Goal: Task Accomplishment & Management: Use online tool/utility

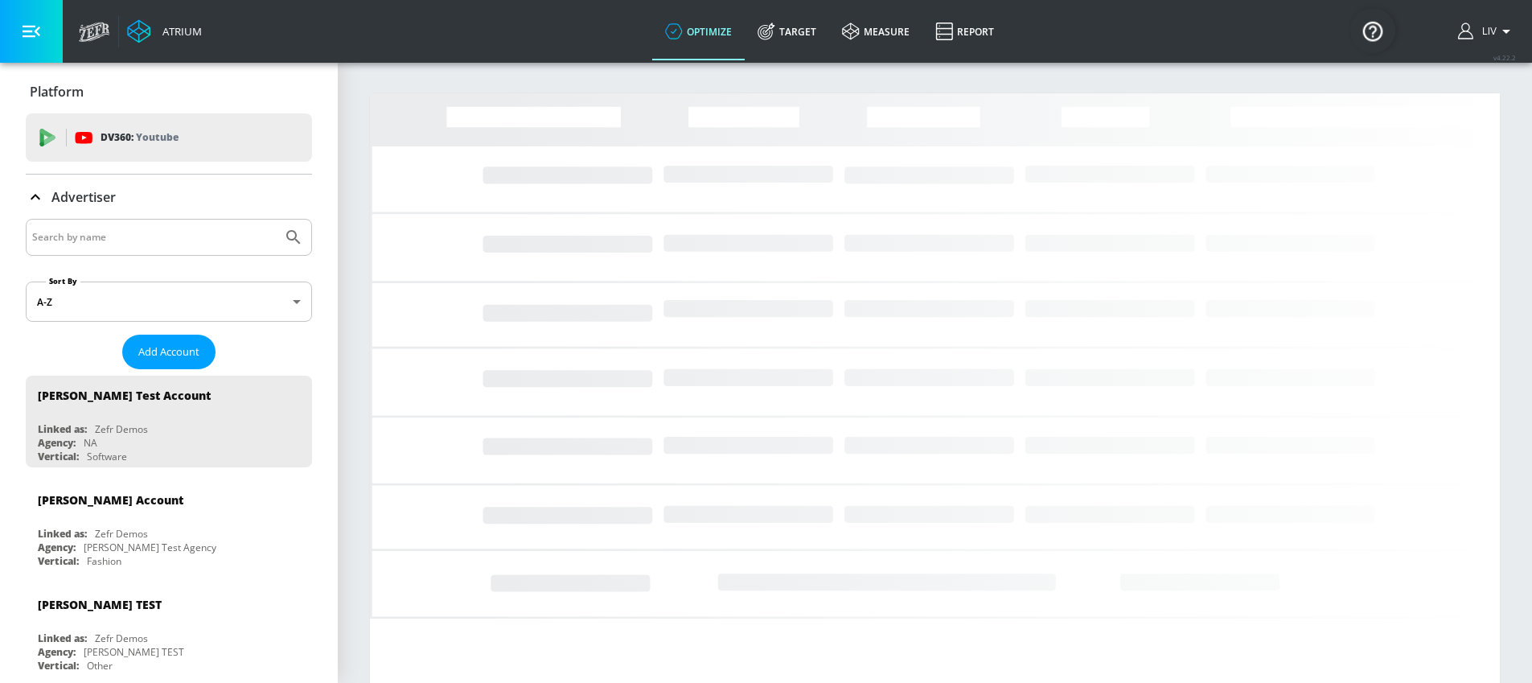
click at [183, 248] on div at bounding box center [169, 237] width 286 height 37
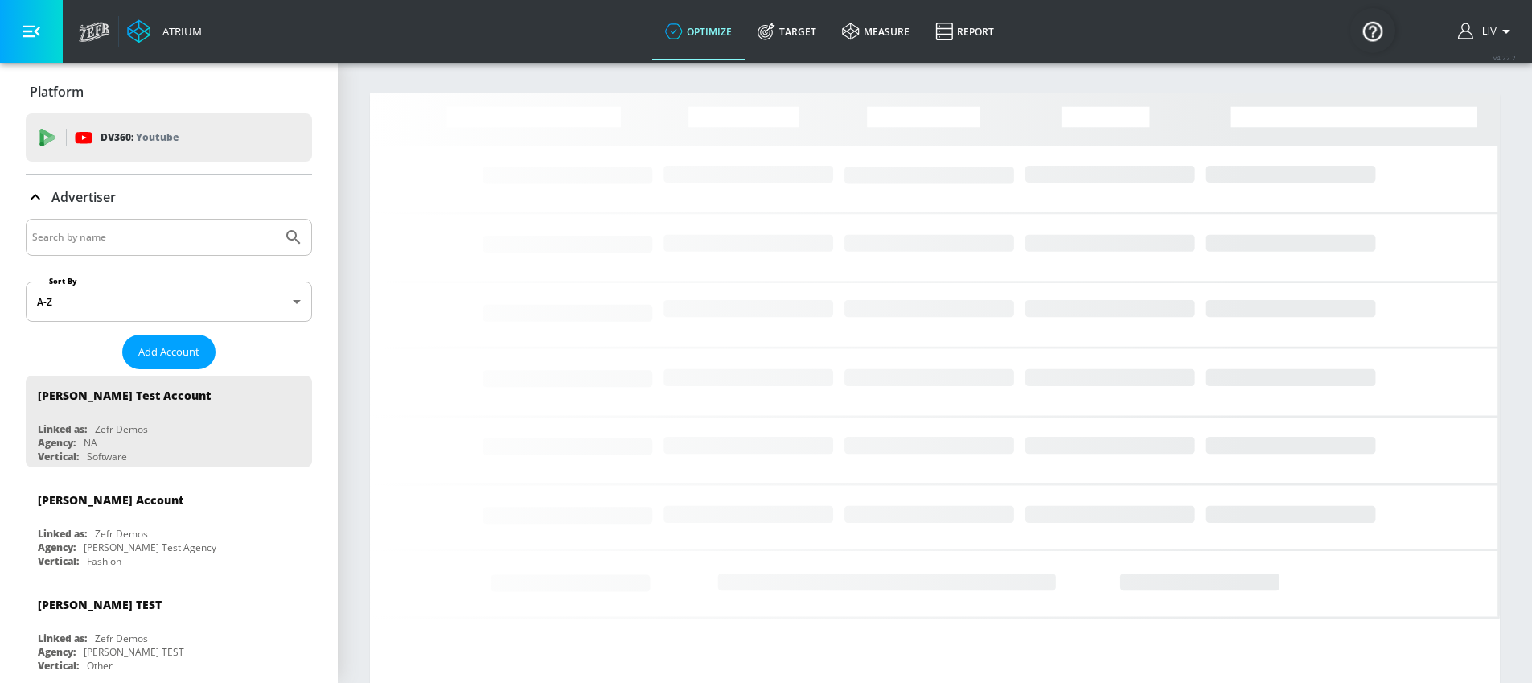
click at [150, 219] on div at bounding box center [169, 237] width 286 height 37
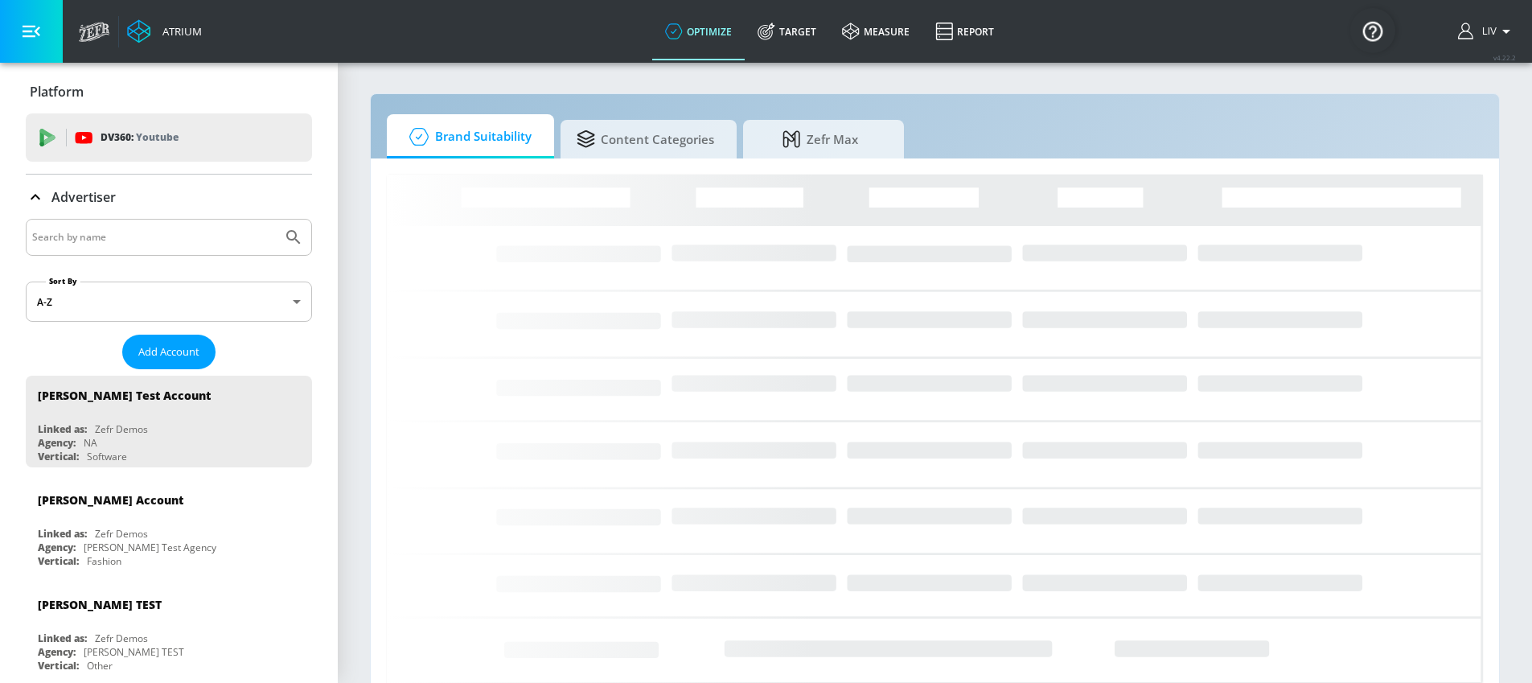
click at [141, 239] on input "Search by name" at bounding box center [154, 237] width 244 height 21
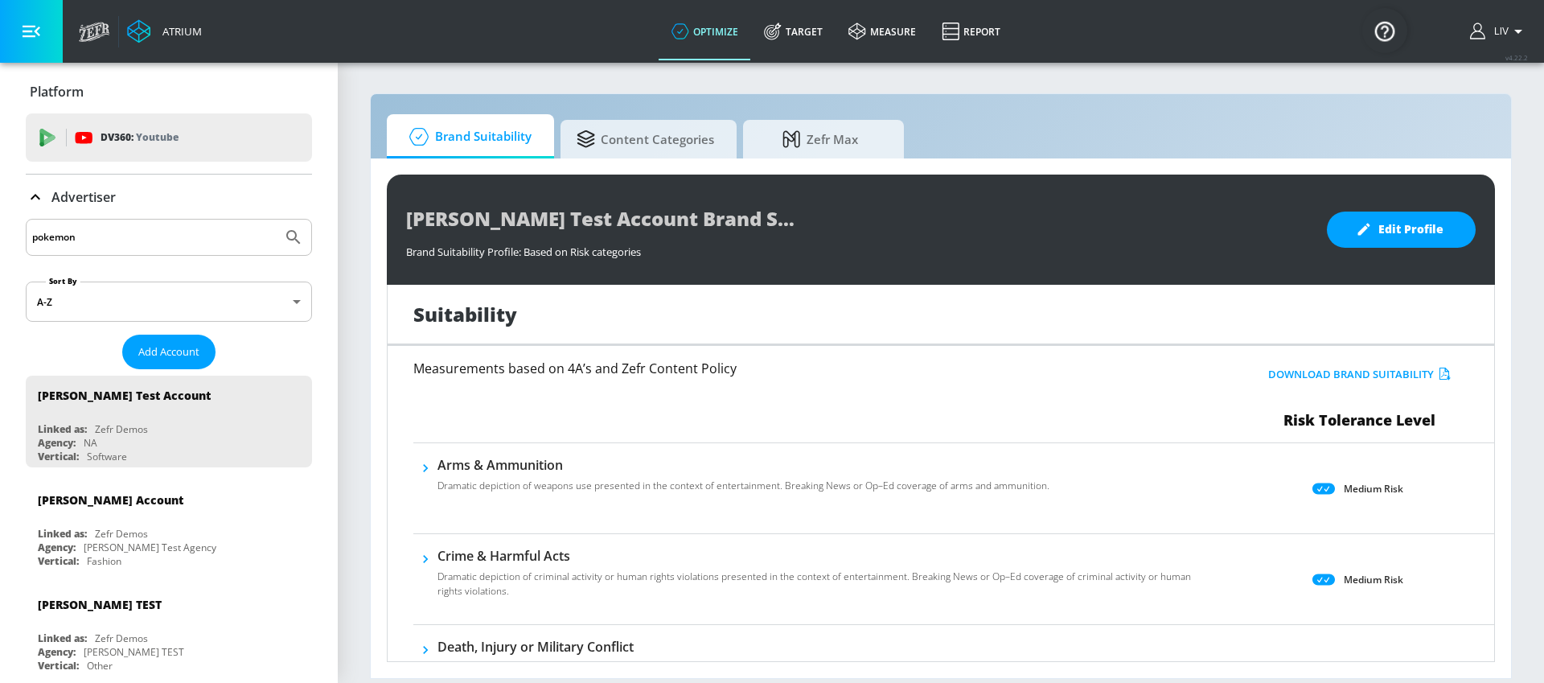
type input "pokemon"
click at [276, 220] on button "Submit Search" at bounding box center [293, 237] width 35 height 35
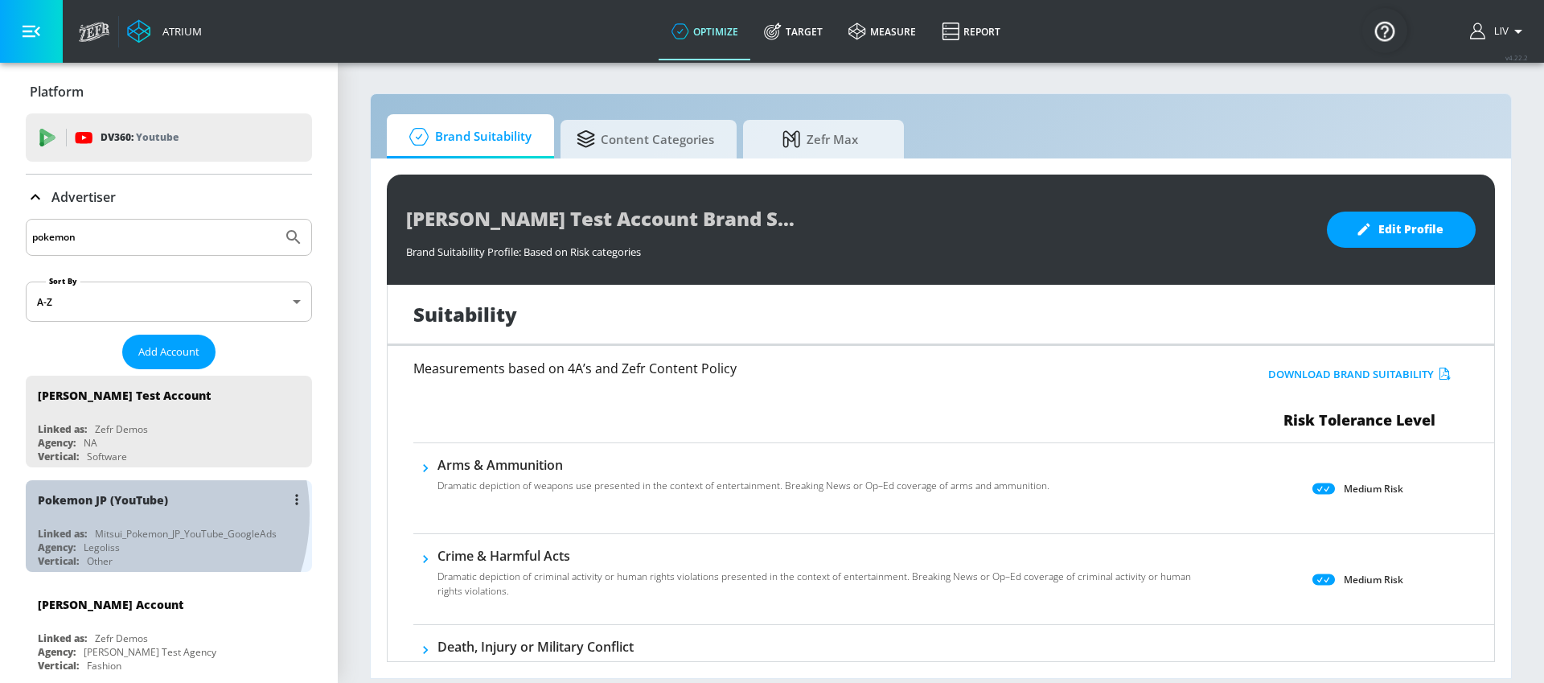
click at [116, 514] on div "Pokemon JP (YouTube)" at bounding box center [173, 499] width 270 height 39
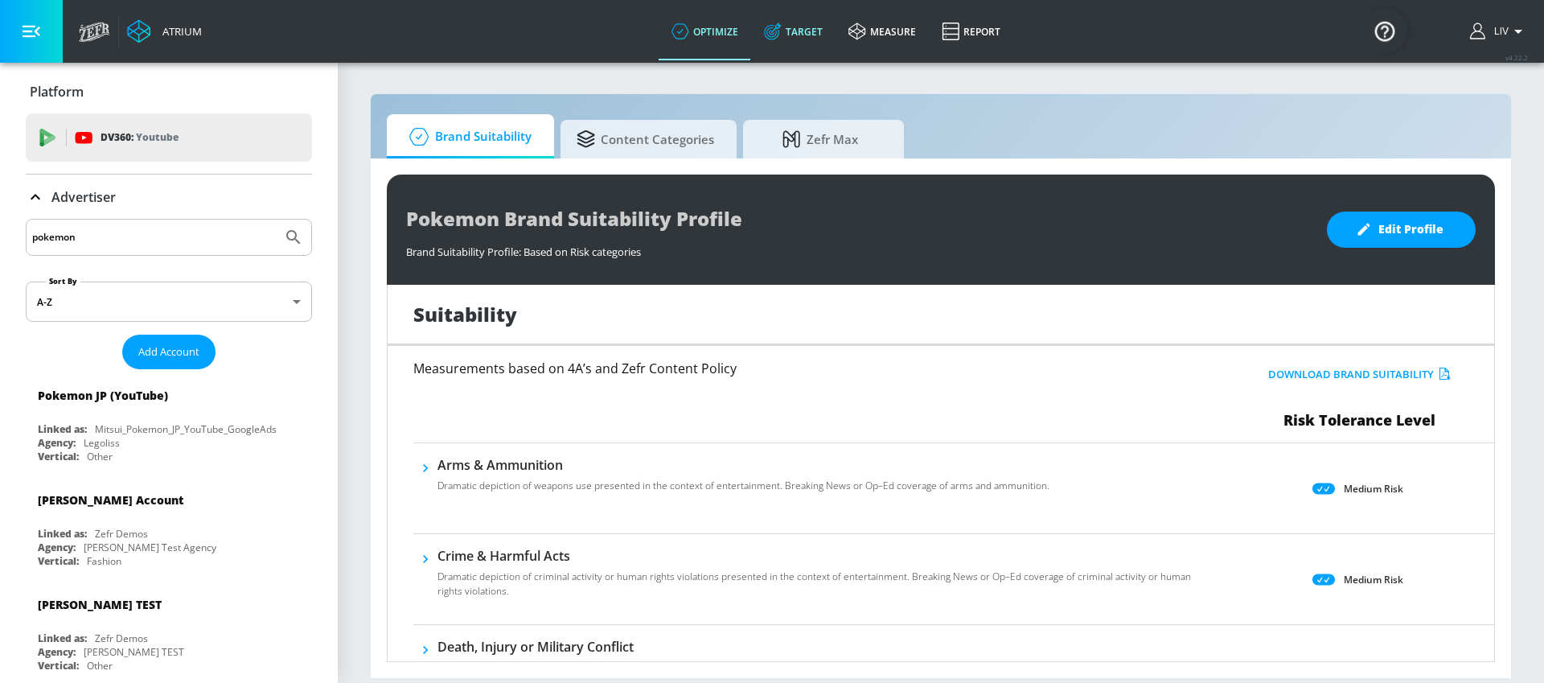
click at [762, 48] on link "Target" at bounding box center [793, 31] width 84 height 58
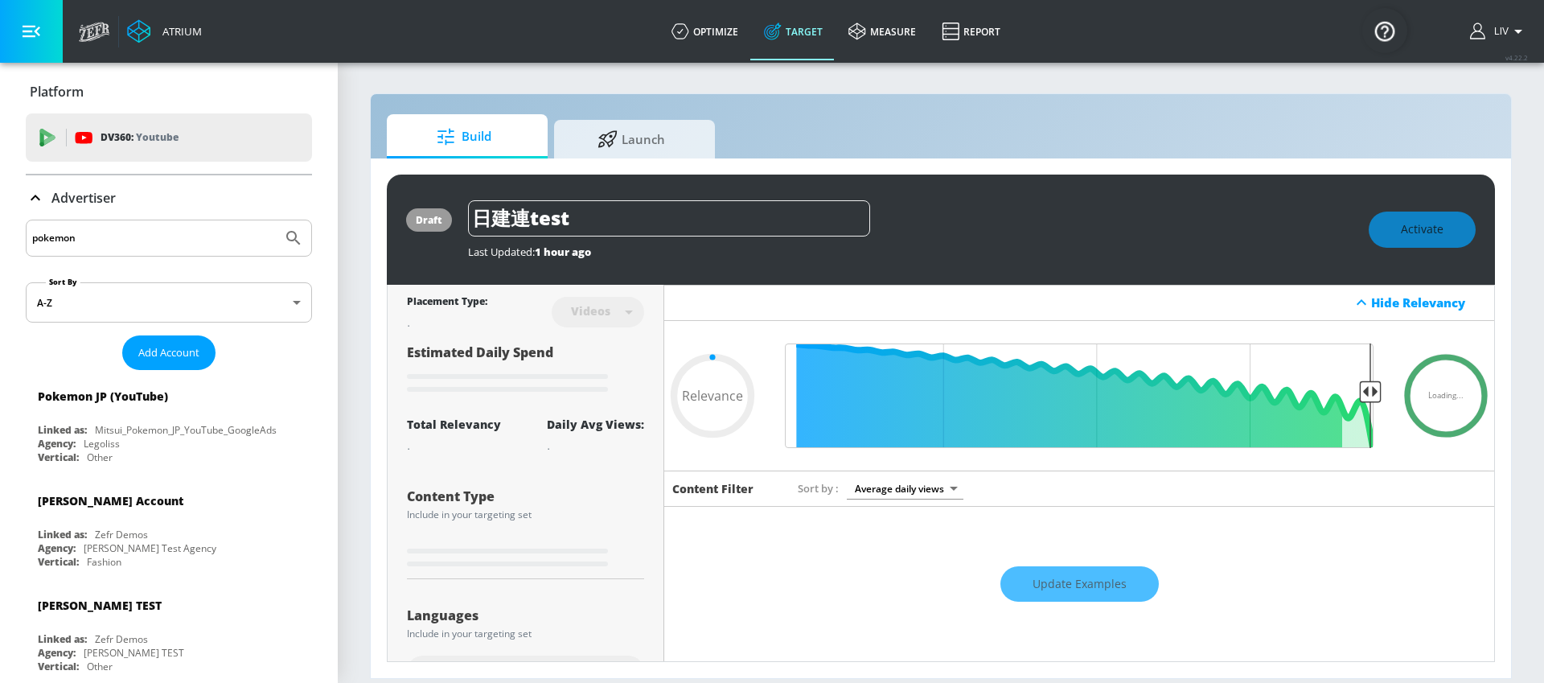
type input "0.05"
click at [680, 158] on div "draft 日建連test Last Updated: 1 hour ago Activate Placement Type: Videos videos ​…" at bounding box center [941, 418] width 1140 height 520
click at [680, 140] on span "Launch" at bounding box center [631, 136] width 122 height 39
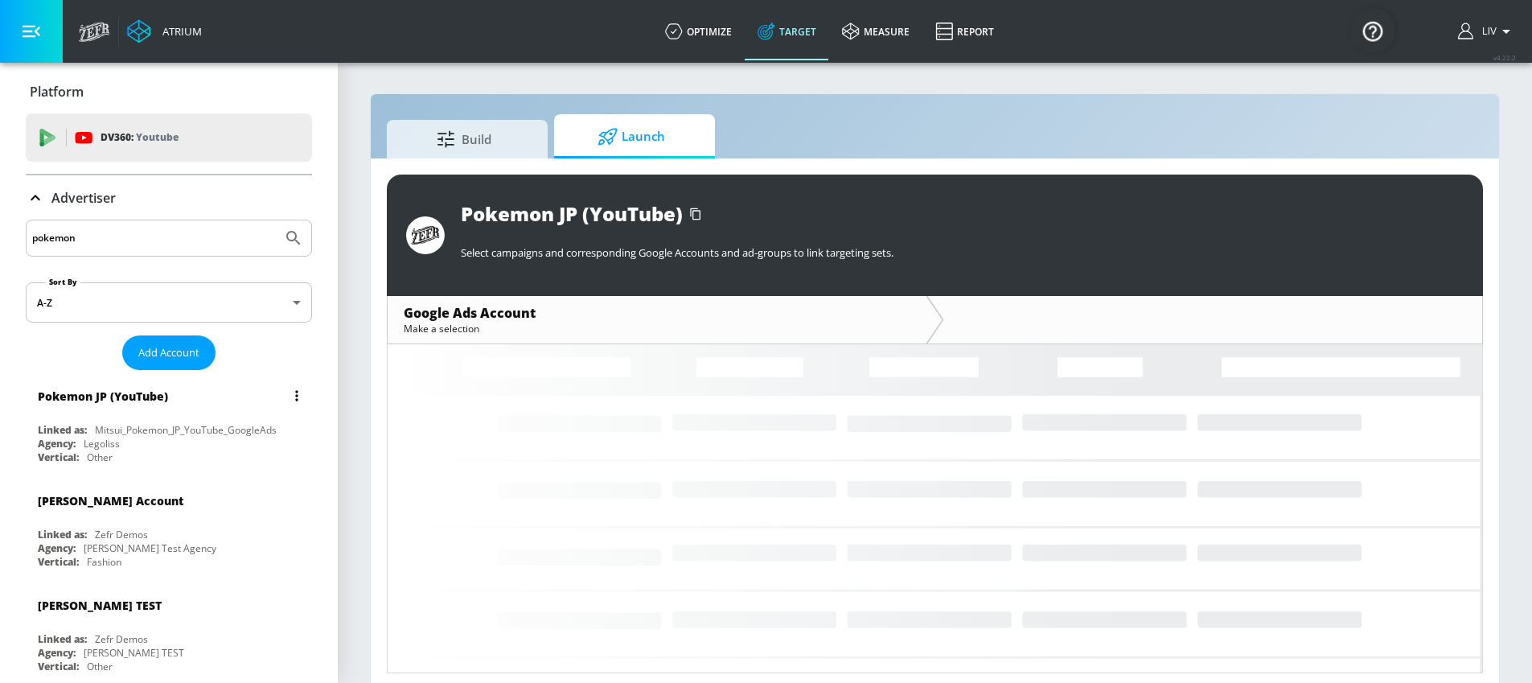
click at [195, 431] on div "Mitsui_Pokemon_JP_YouTube_GoogleAds" at bounding box center [186, 430] width 182 height 14
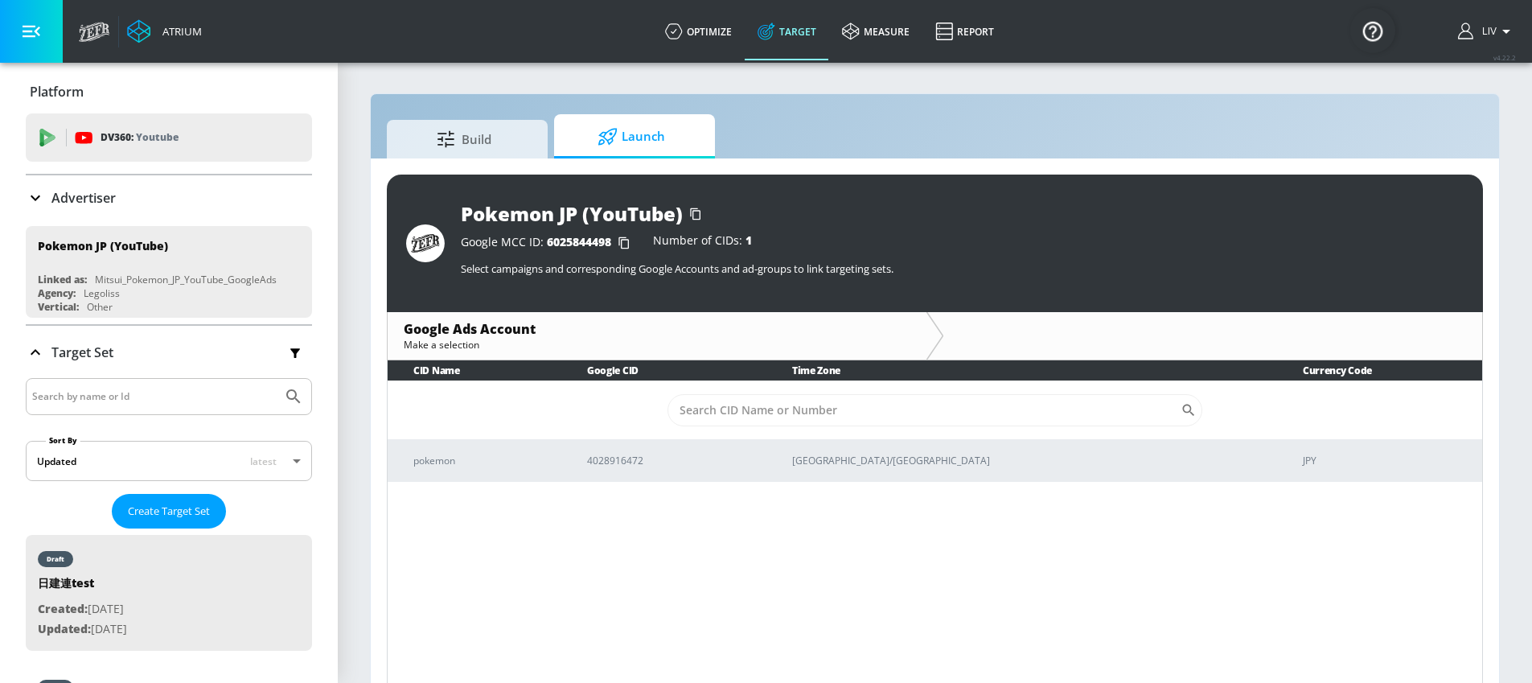
click at [573, 487] on div "CID Name Google CID Time Zone Currency Code ​ pokemon 4028916472 [GEOGRAPHIC_DA…" at bounding box center [935, 524] width 1096 height 329
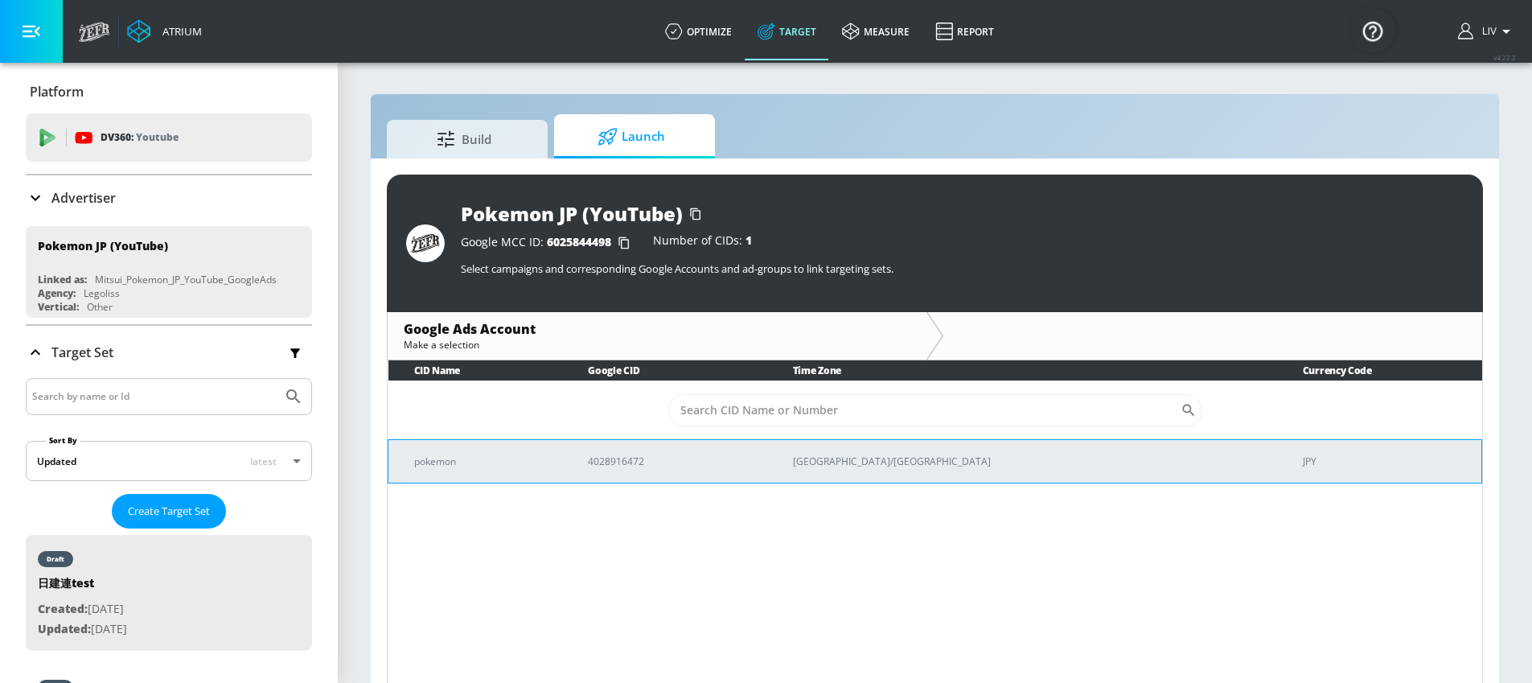
click at [563, 470] on td "pokemon" at bounding box center [475, 460] width 175 height 43
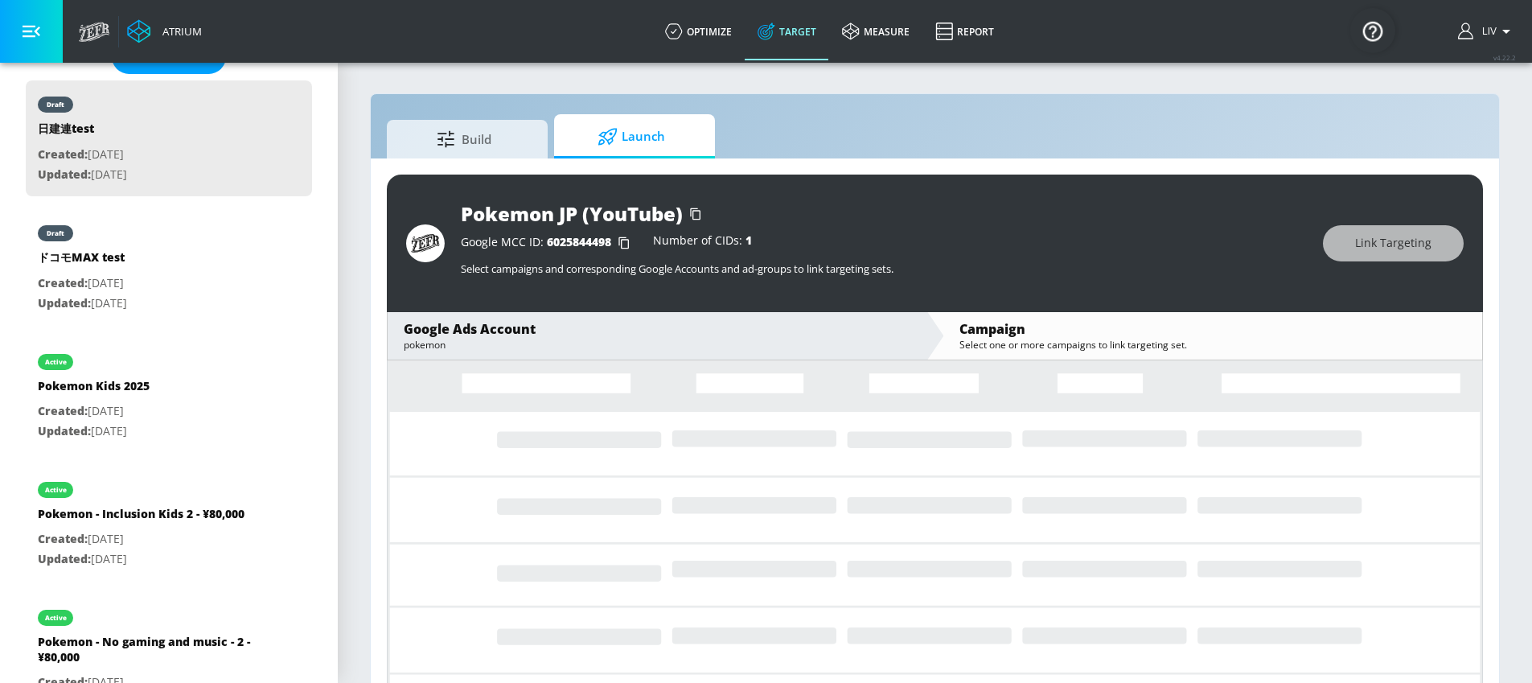
scroll to position [438, 0]
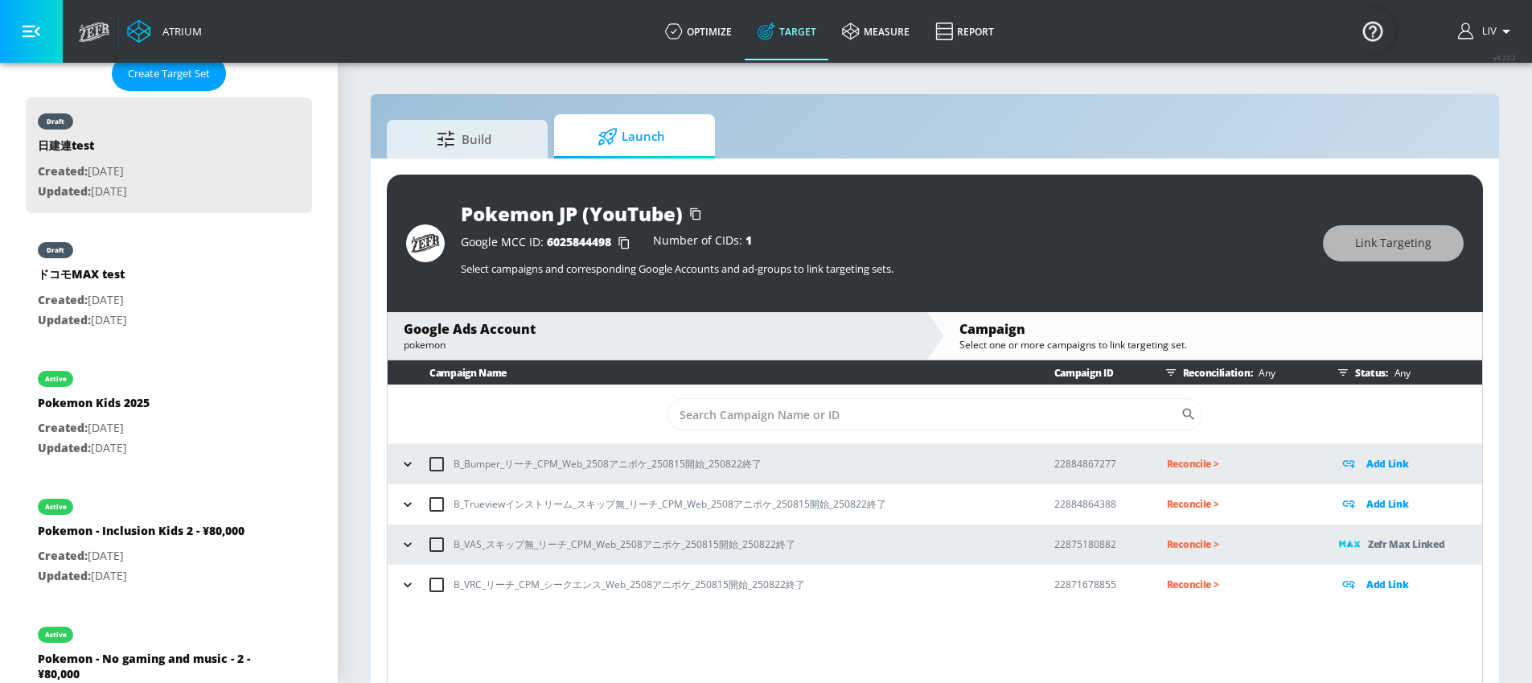
click at [1349, 507] on icon at bounding box center [1348, 504] width 19 height 18
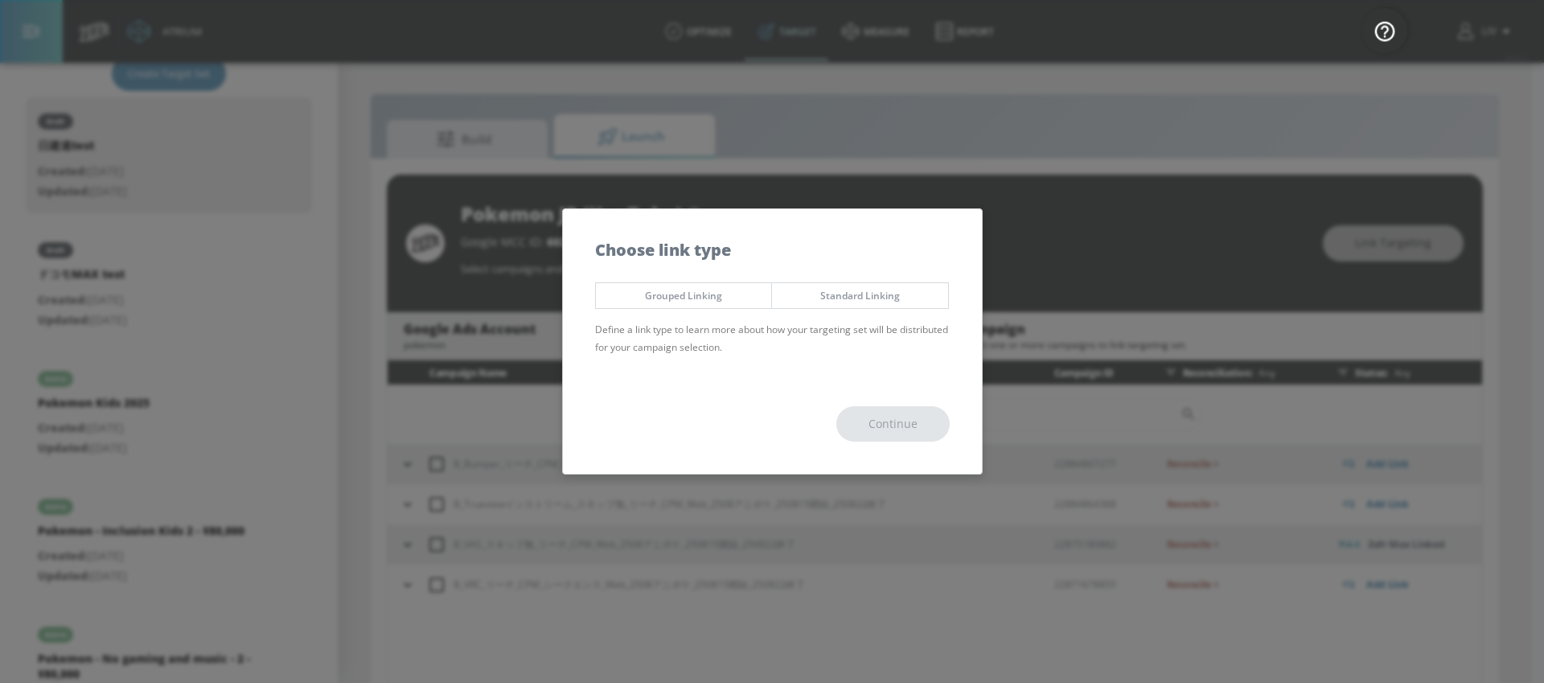
click at [839, 288] on span "Standard Linking" at bounding box center [860, 295] width 152 height 17
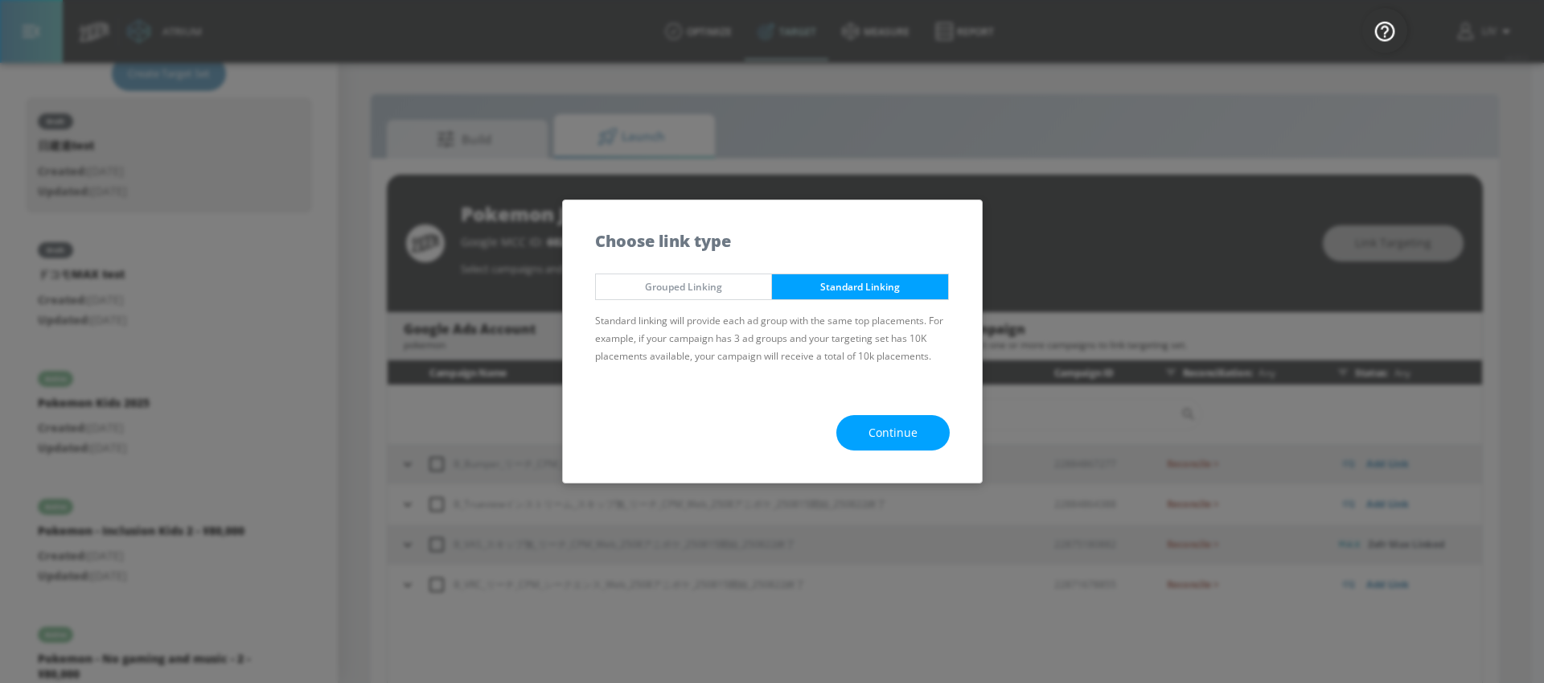
click at [865, 442] on button "Continue" at bounding box center [892, 433] width 113 height 36
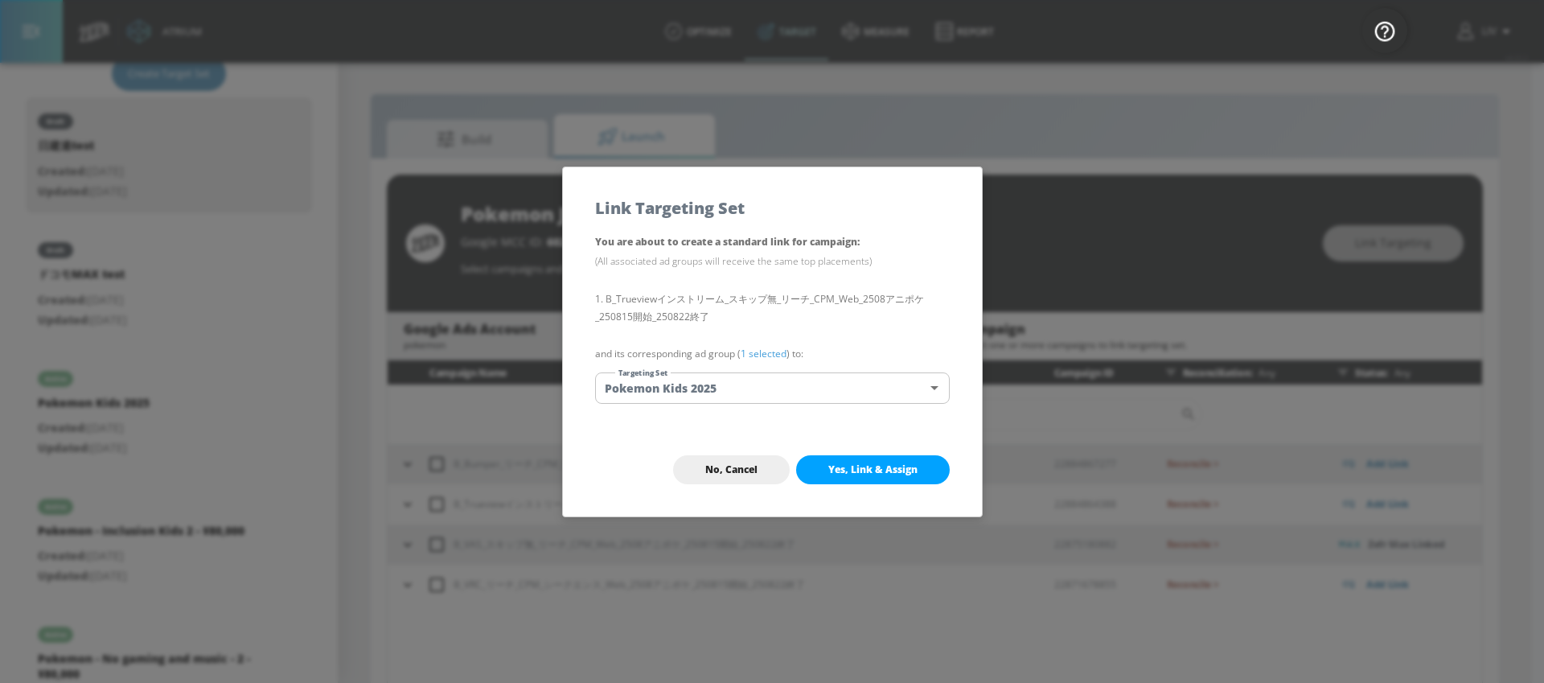
click at [877, 401] on body "Atrium optimize Target measure Report optimize Target measure Report v 4.22.2 L…" at bounding box center [772, 353] width 1544 height 706
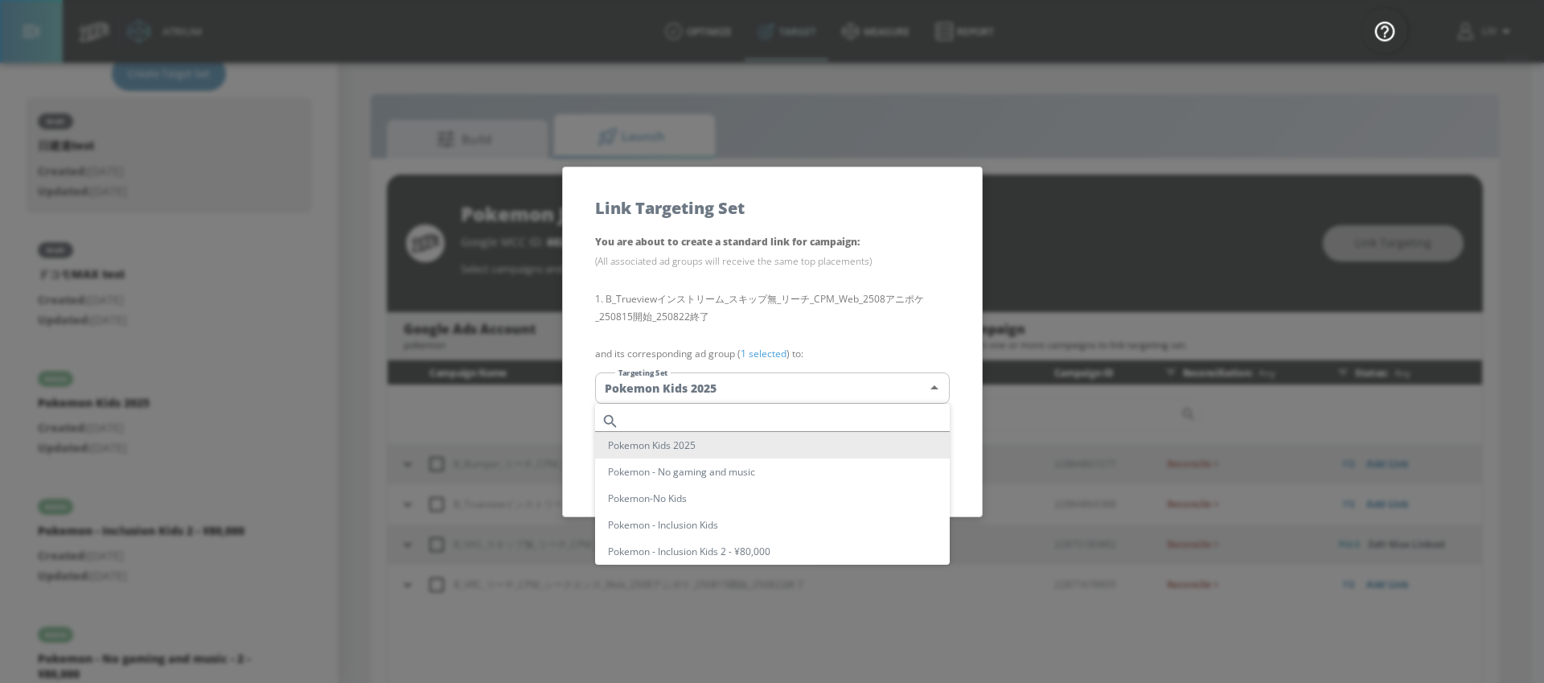
click at [916, 305] on div at bounding box center [772, 341] width 1544 height 683
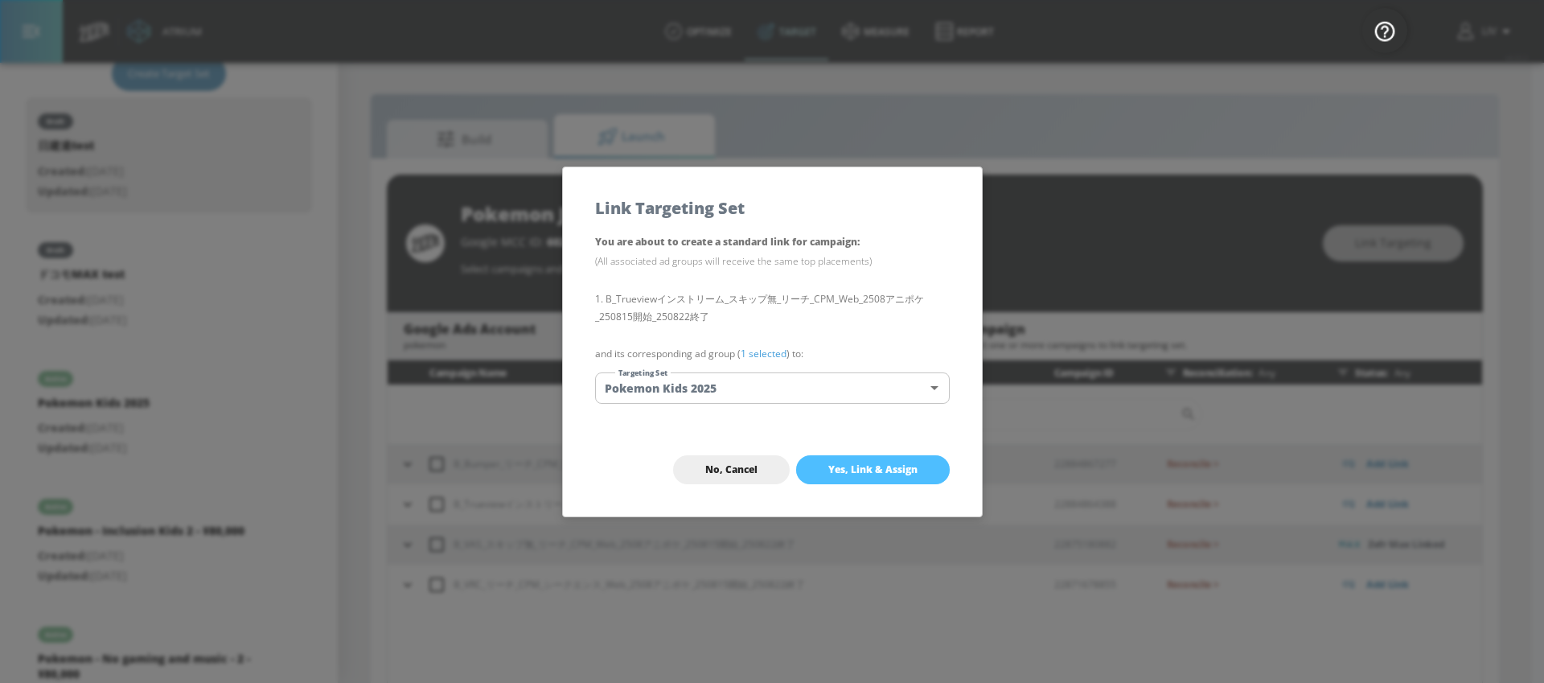
click at [906, 460] on button "Yes, Link & Assign" at bounding box center [873, 469] width 154 height 29
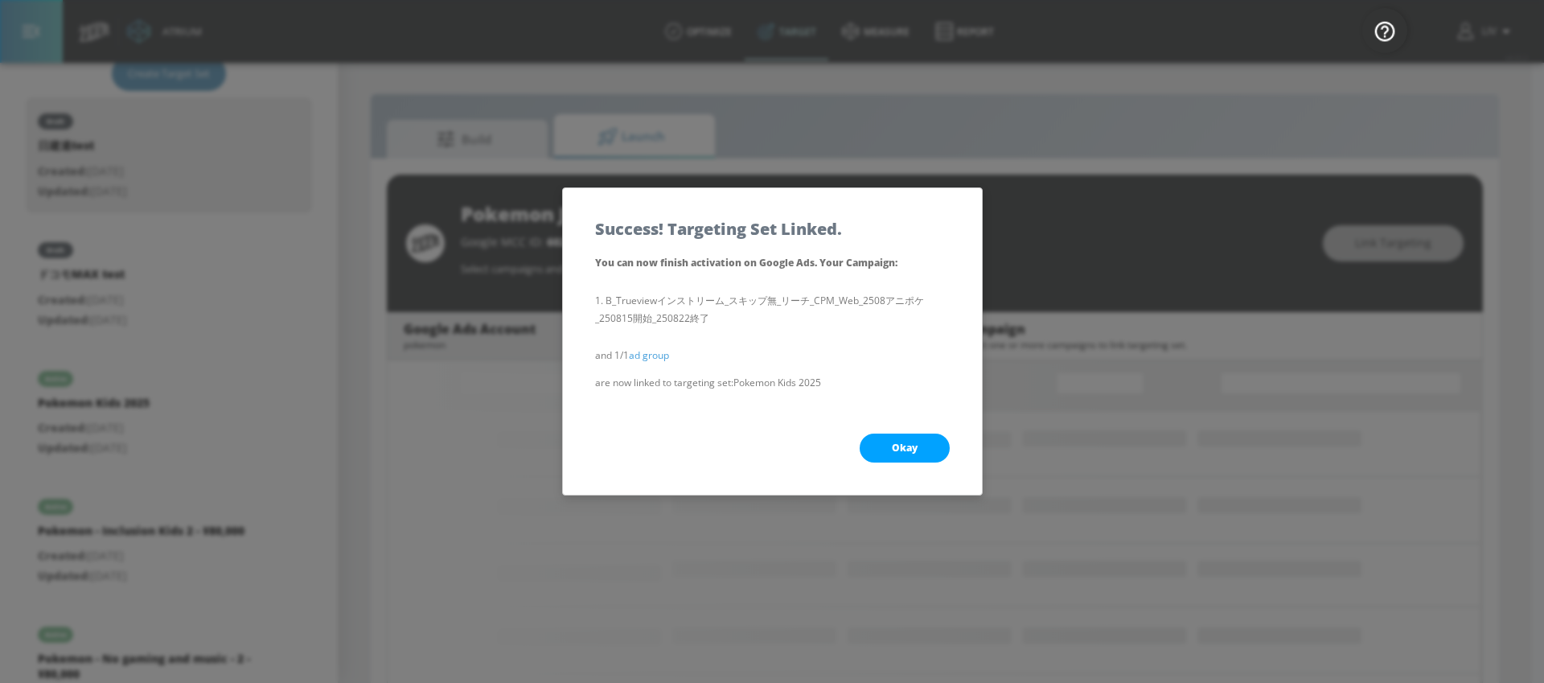
click at [906, 453] on span "Okay" at bounding box center [905, 448] width 26 height 13
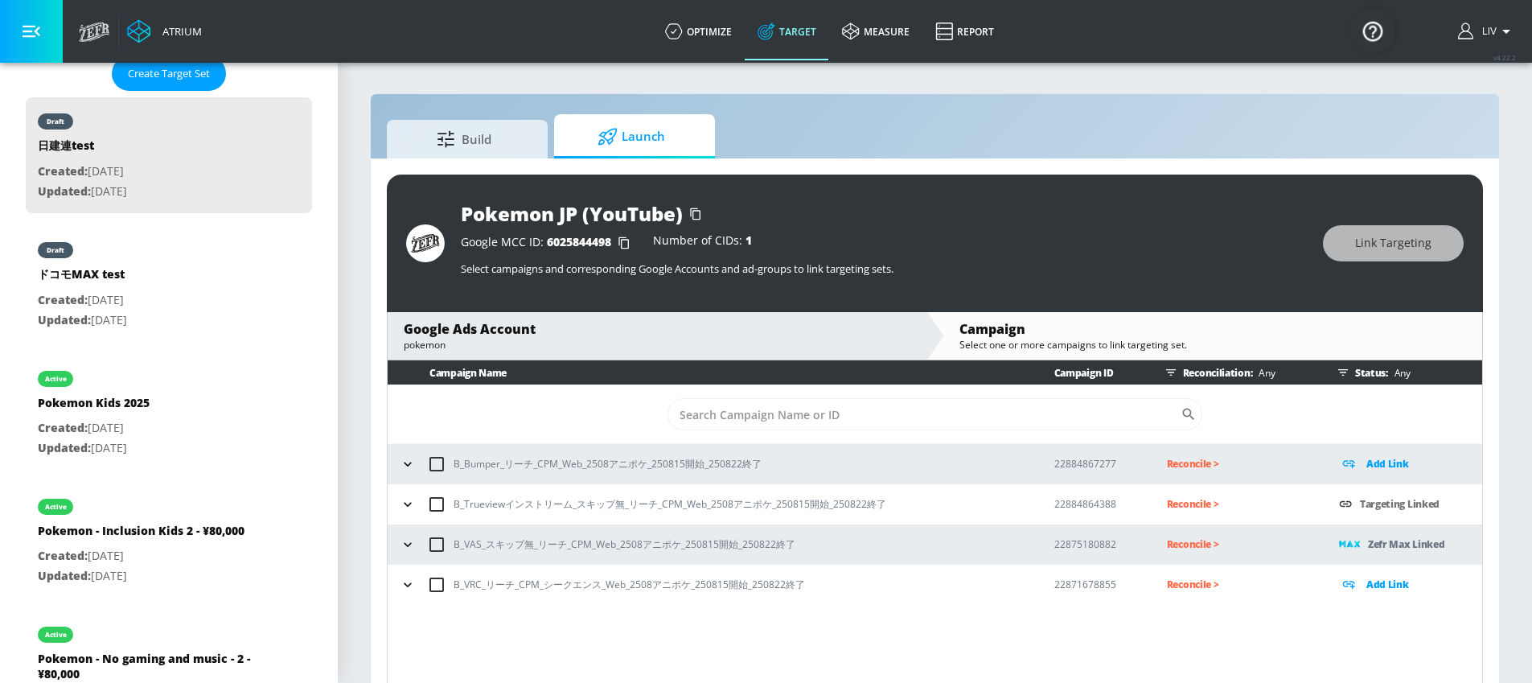
click at [1350, 466] on icon at bounding box center [1349, 465] width 12 height 8
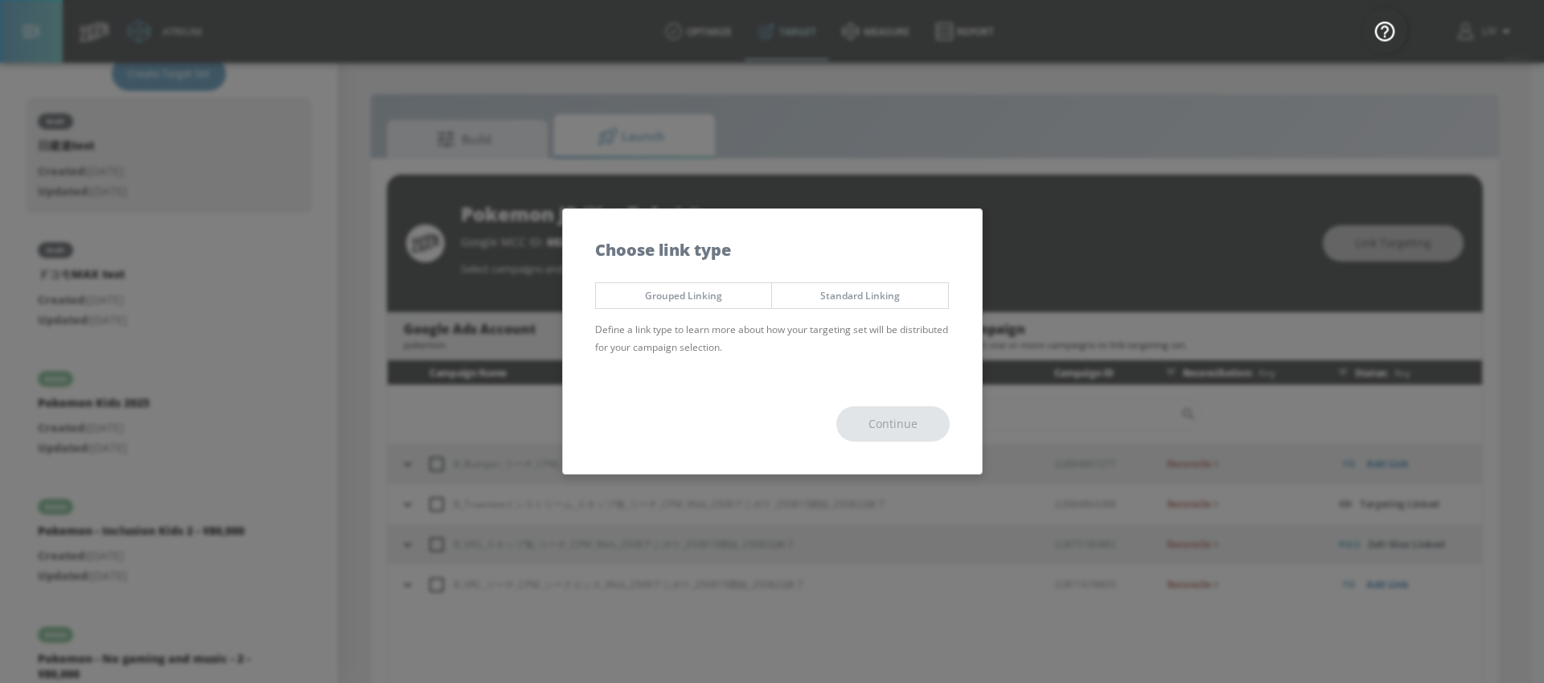
click at [841, 292] on span "Standard Linking" at bounding box center [860, 295] width 152 height 17
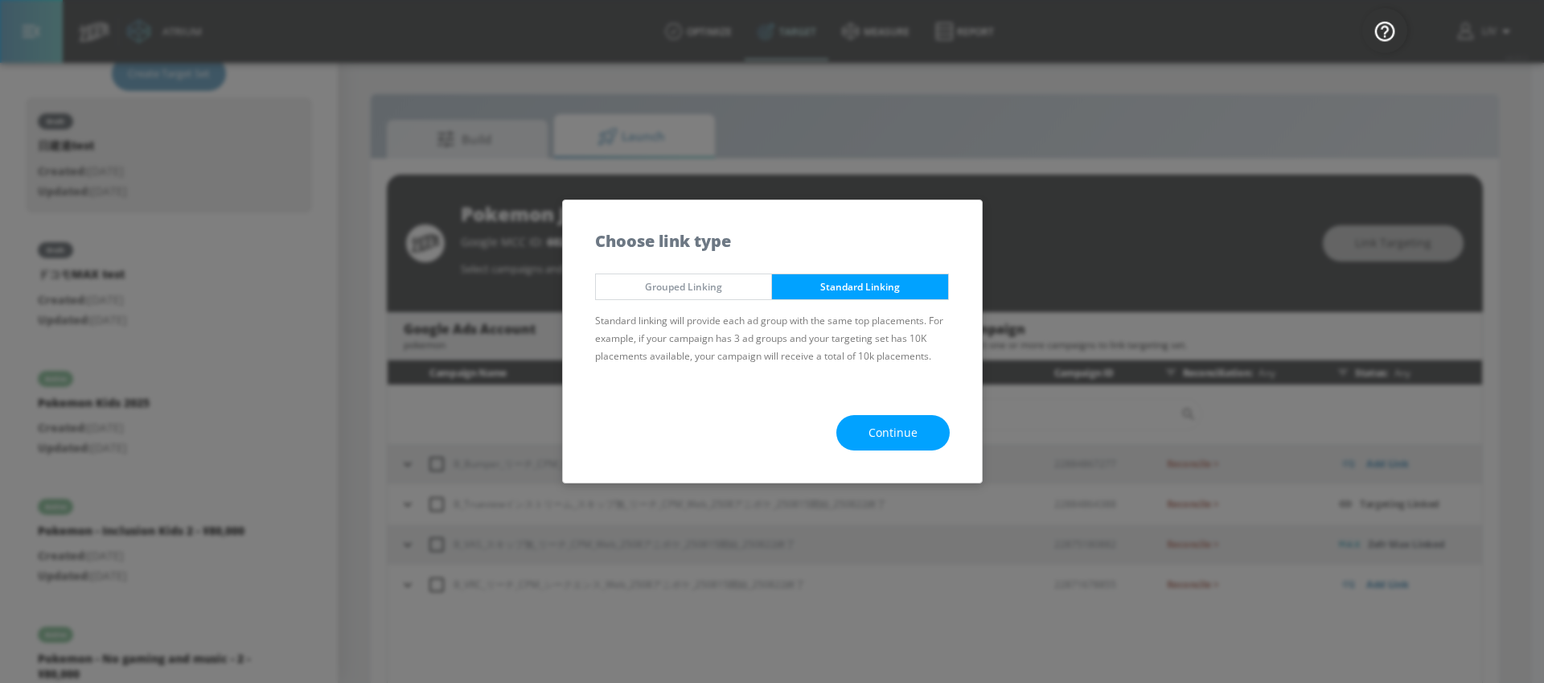
click at [908, 444] on button "Continue" at bounding box center [892, 433] width 113 height 36
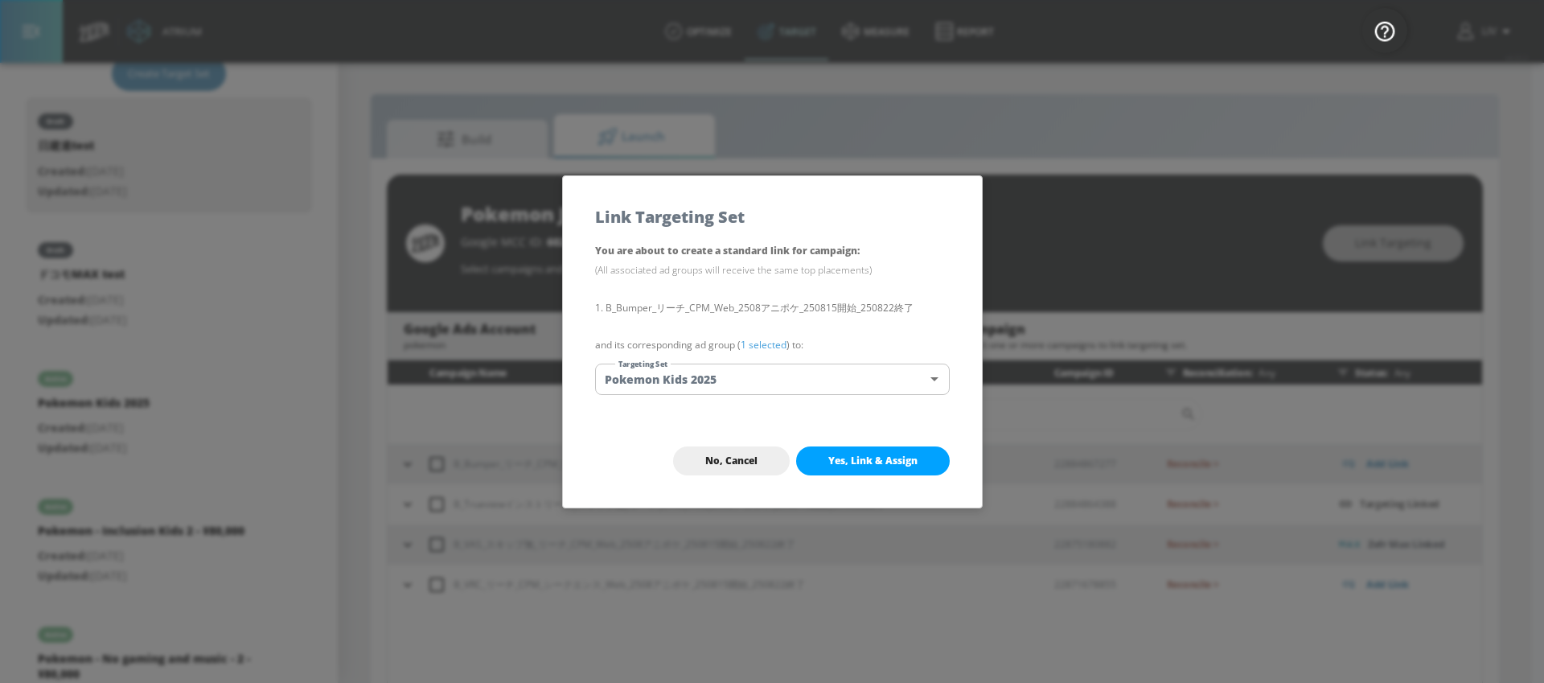
click at [854, 450] on button "Yes, Link & Assign" at bounding box center [873, 460] width 154 height 29
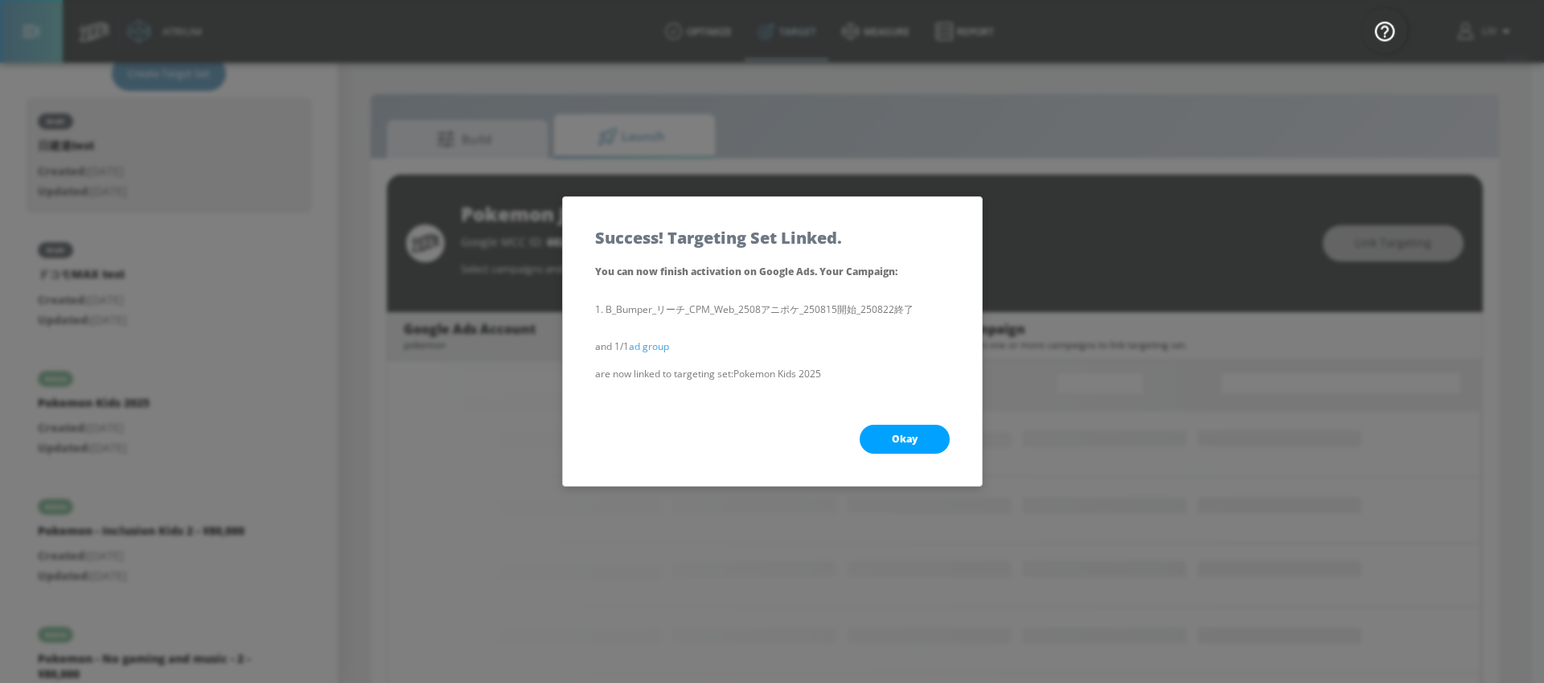
click at [921, 433] on button "Okay" at bounding box center [905, 439] width 90 height 29
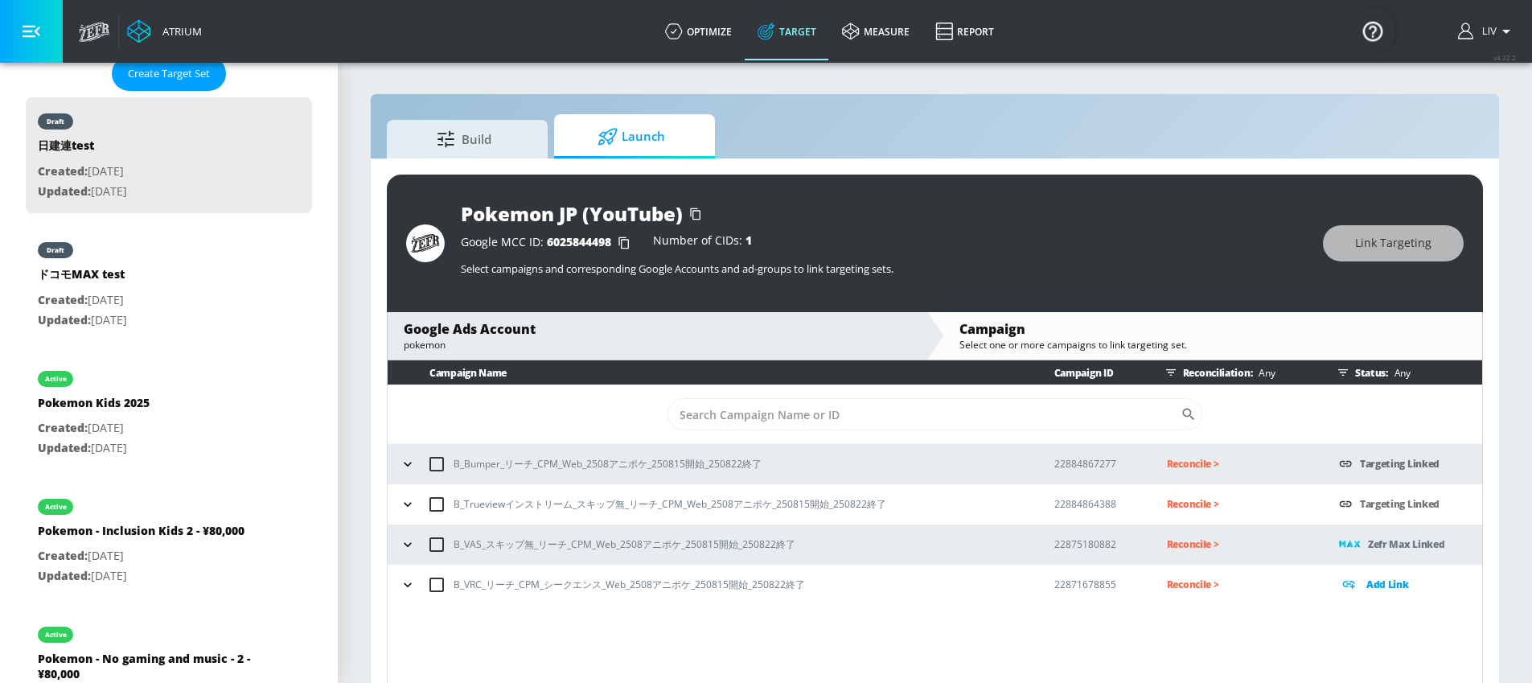
click at [409, 465] on icon "button" at bounding box center [407, 464] width 7 height 4
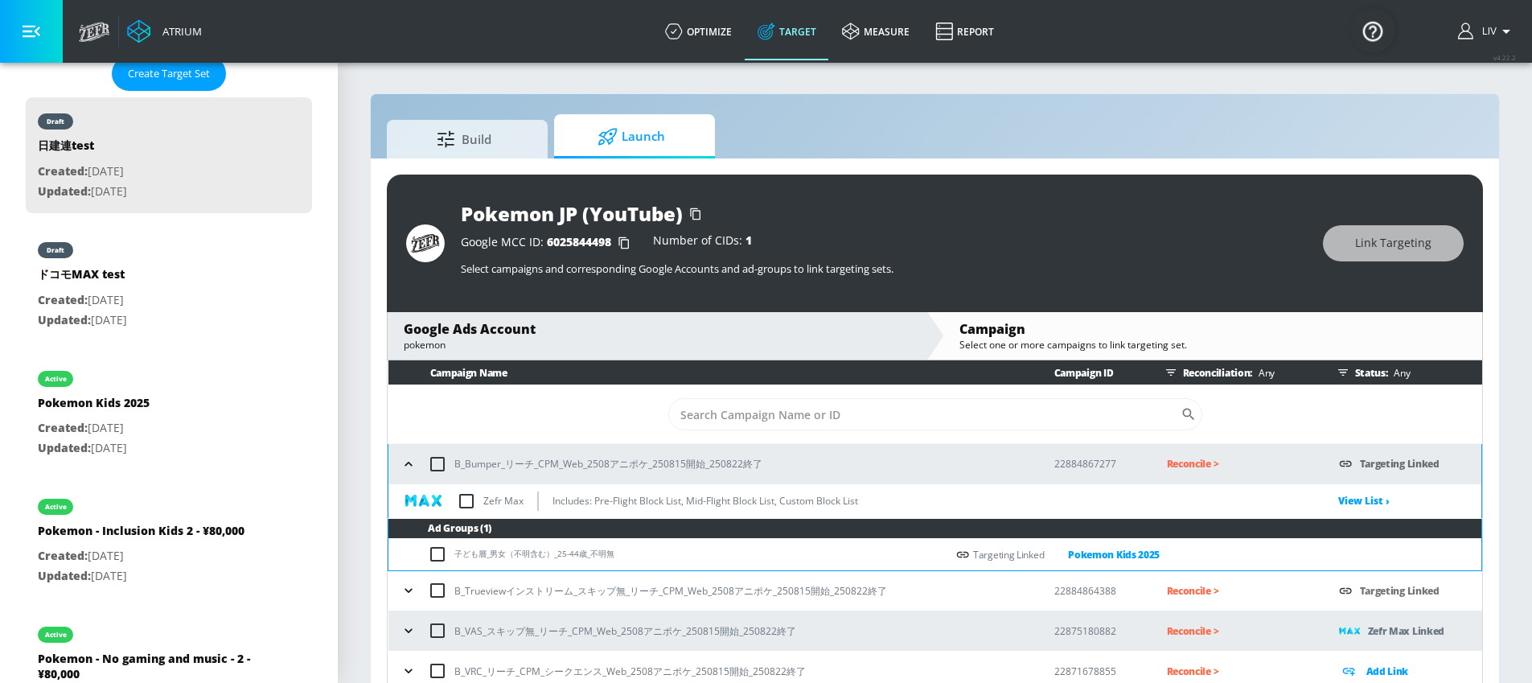
scroll to position [2, 0]
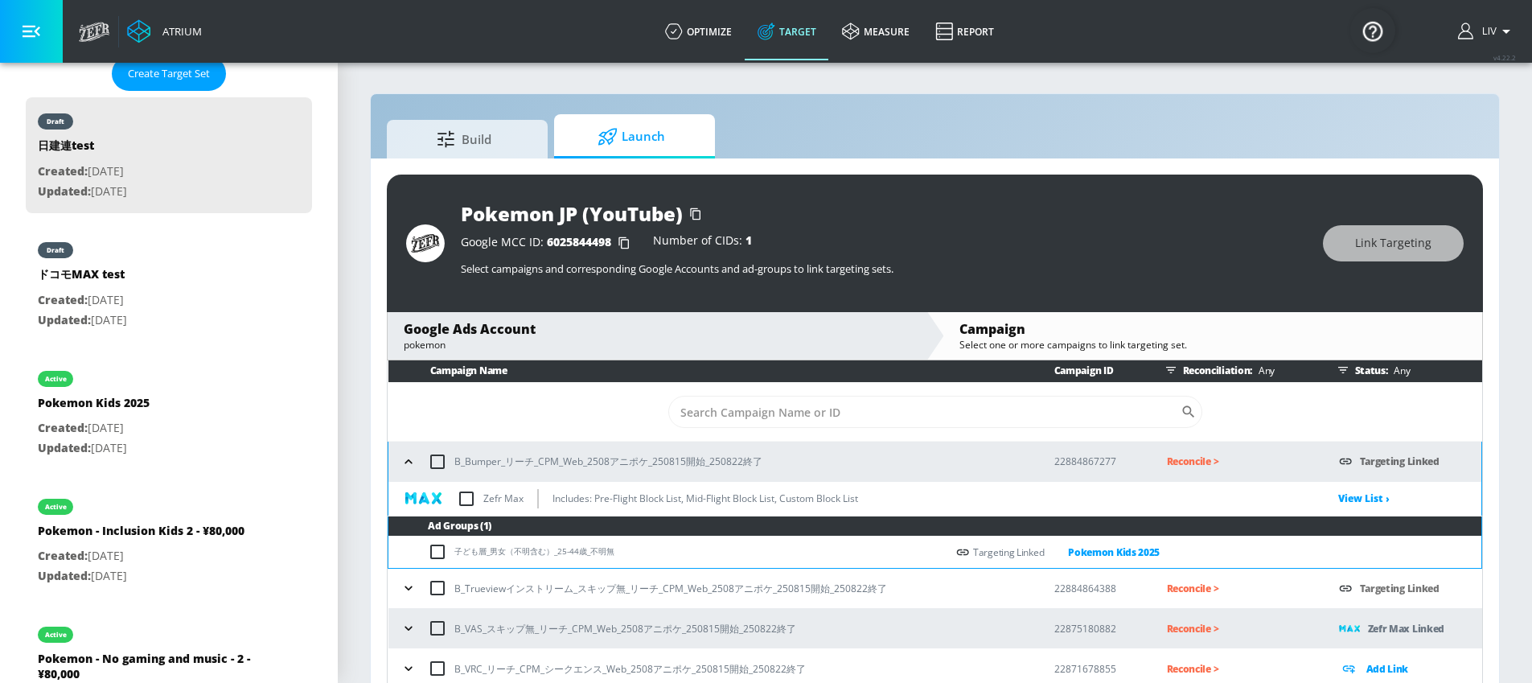
click at [413, 588] on icon "button" at bounding box center [409, 588] width 16 height 16
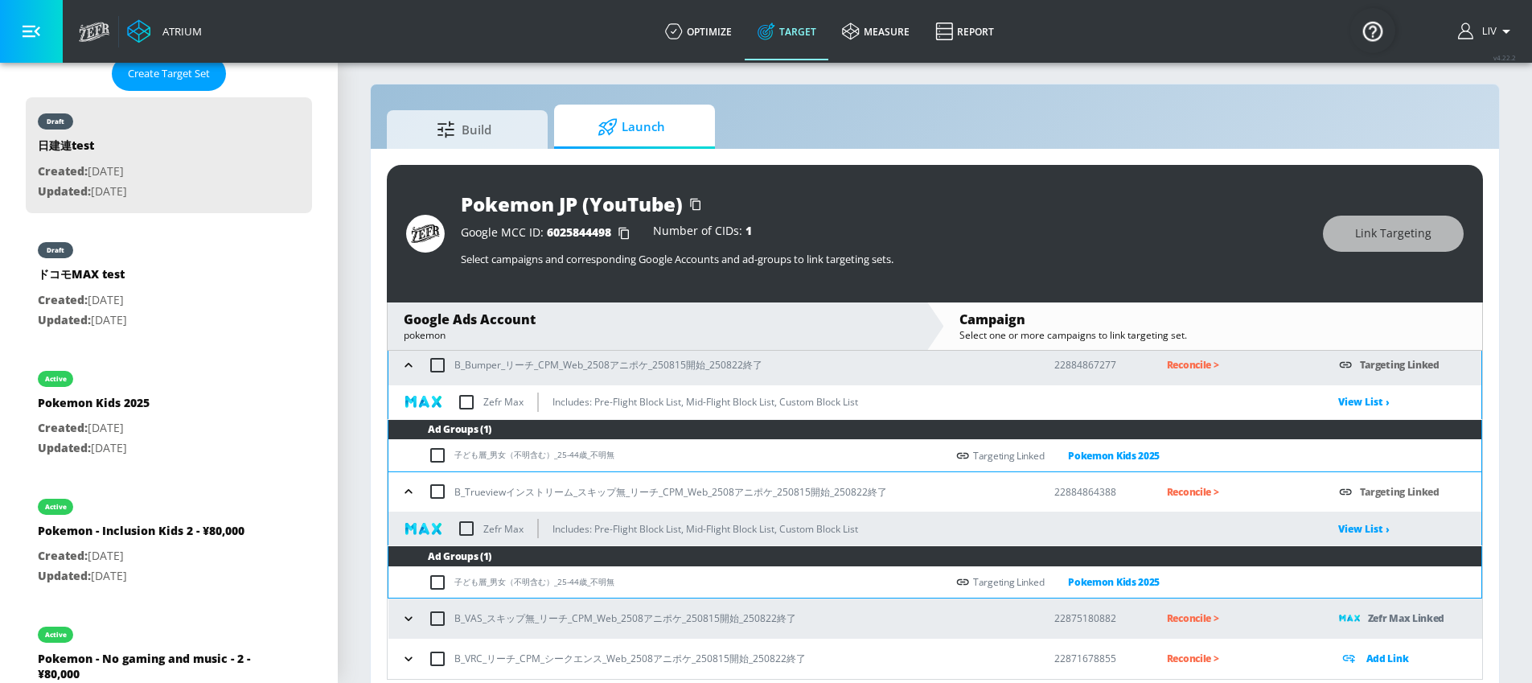
scroll to position [23, 0]
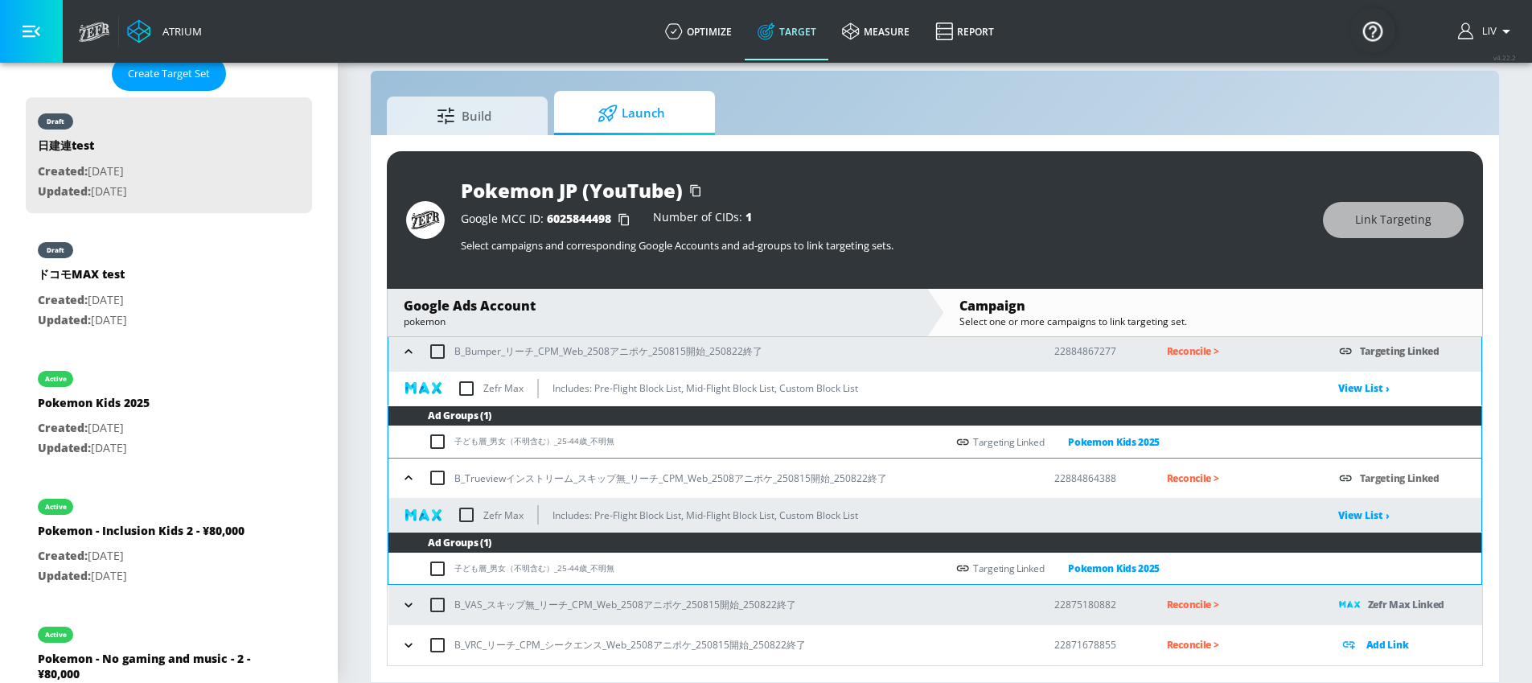
click at [1516, 475] on section "Build Launch Pokemon JP (YouTube) Google MCC ID: 6025844498 Number of CIDs: 1 S…" at bounding box center [935, 360] width 1194 height 645
